Goal: Information Seeking & Learning: Find specific fact

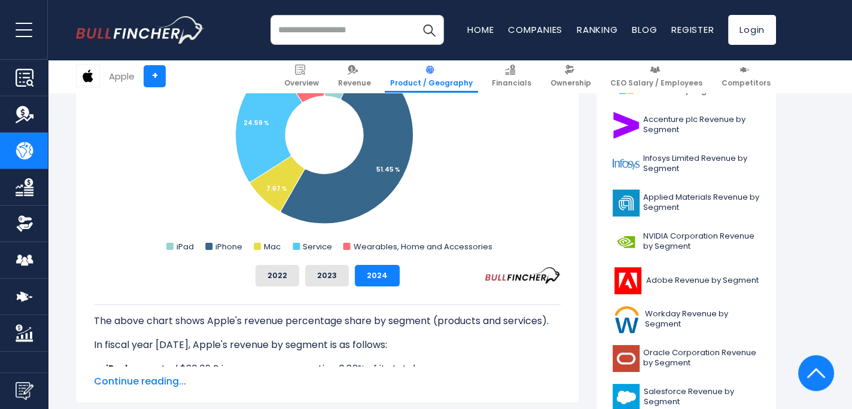
scroll to position [427, 0]
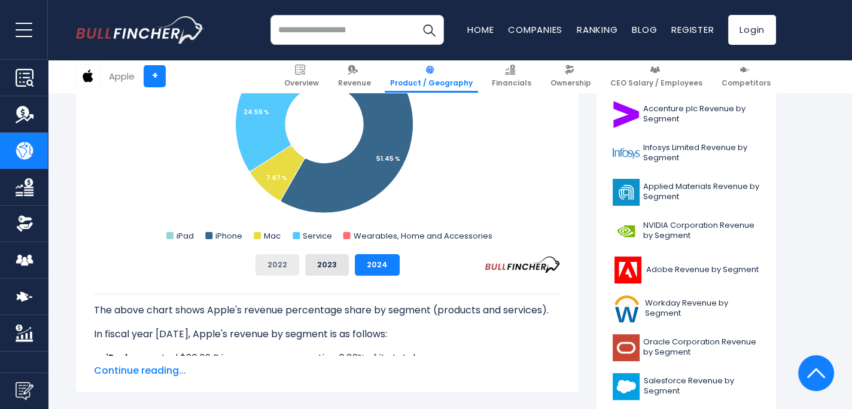
click at [284, 261] on button "2022" at bounding box center [277, 265] width 44 height 22
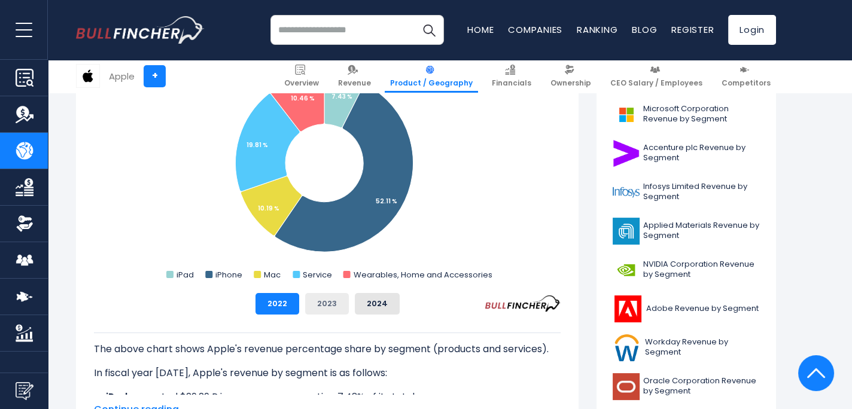
scroll to position [381, 0]
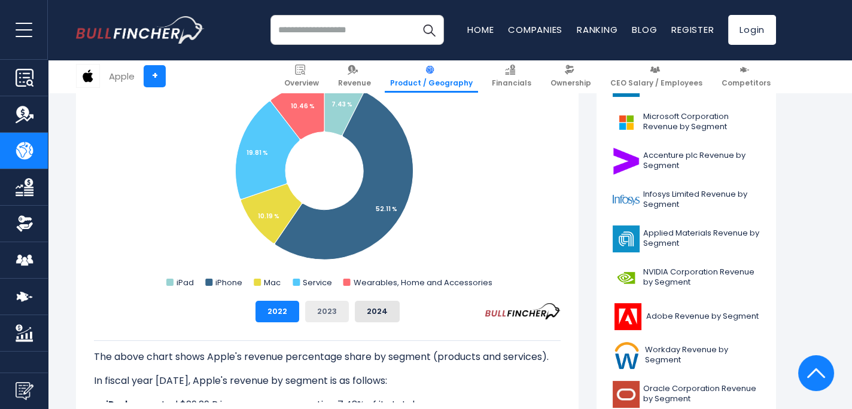
click at [330, 308] on button "2023" at bounding box center [327, 312] width 44 height 22
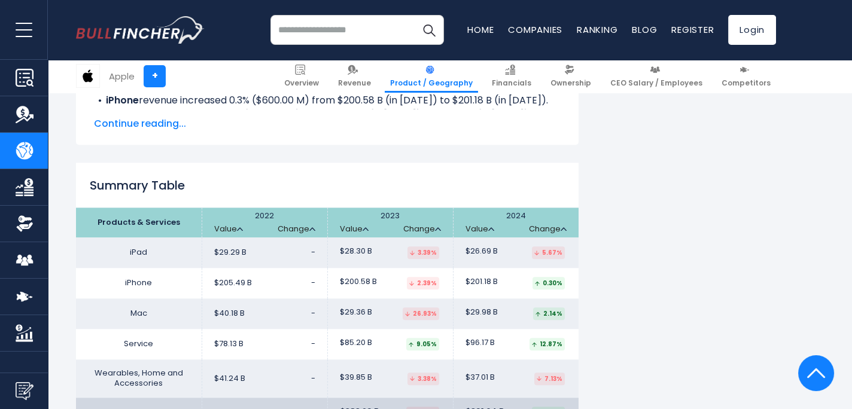
scroll to position [1874, 0]
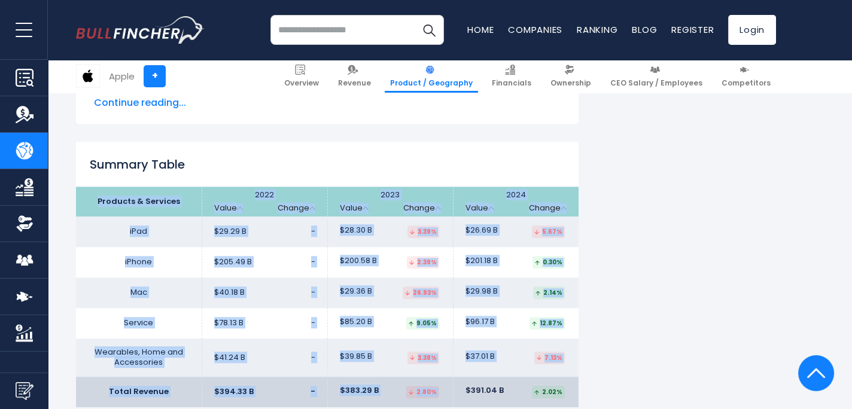
drag, startPoint x: 95, startPoint y: 163, endPoint x: 571, endPoint y: 360, distance: 515.1
click at [571, 360] on table "Products & Services 2022 Value Change 2023" at bounding box center [327, 297] width 503 height 221
click at [84, 217] on td "iPad" at bounding box center [139, 232] width 126 height 31
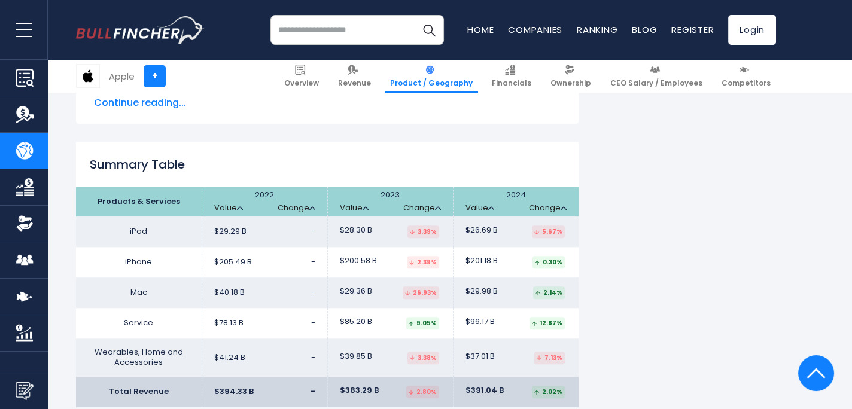
drag, startPoint x: 112, startPoint y: 172, endPoint x: 565, endPoint y: 361, distance: 490.5
click at [565, 361] on table "Products & Services 2022 Value Change 2023" at bounding box center [327, 297] width 503 height 221
copy table "Products & Services 2022 Value Change 2023 Value Change 2024 Value Change iPad …"
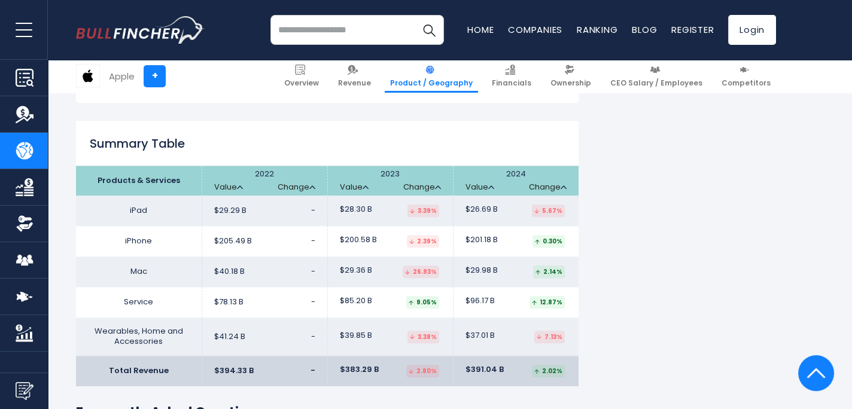
scroll to position [1876, 0]
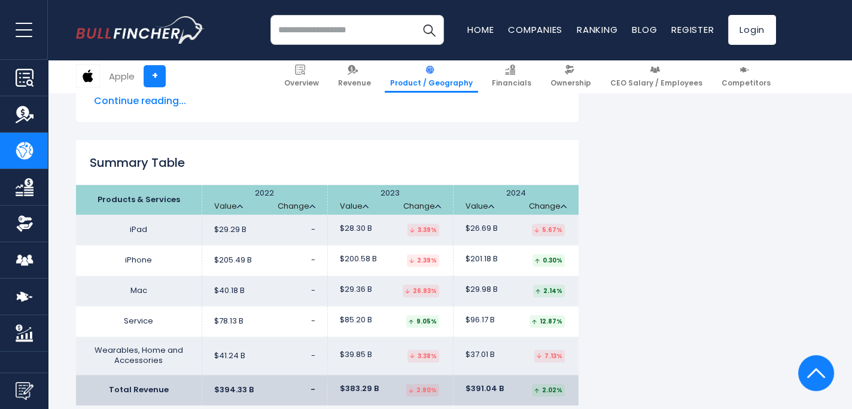
drag, startPoint x: 711, startPoint y: 354, endPoint x: 661, endPoint y: 398, distance: 67.0
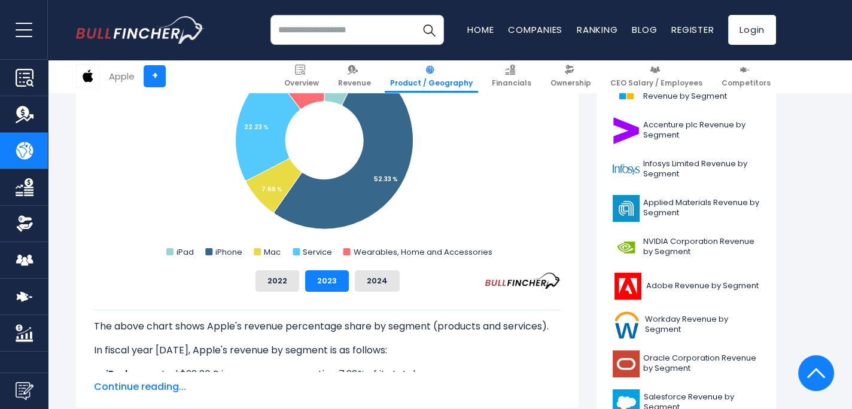
scroll to position [420, 0]
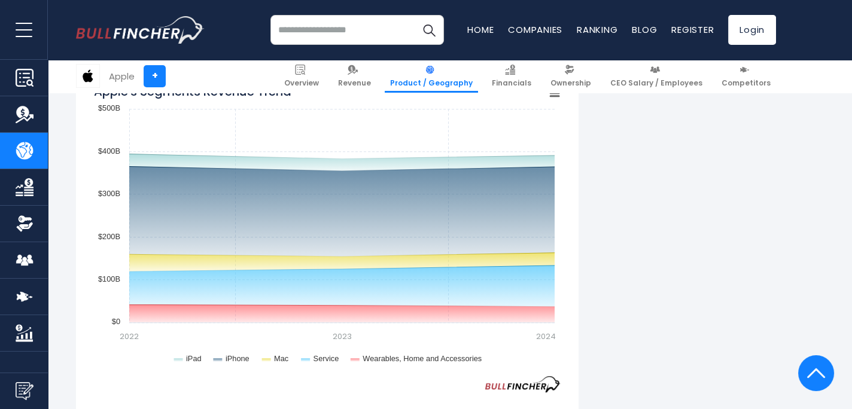
scroll to position [1032, 0]
